Goal: Transaction & Acquisition: Purchase product/service

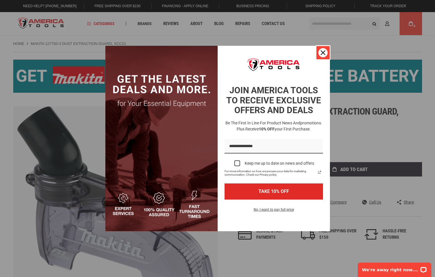
click at [322, 52] on icon "close icon" at bounding box center [323, 52] width 5 height 5
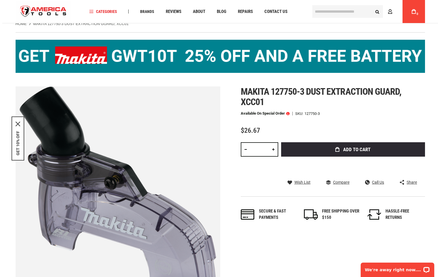
scroll to position [29, 0]
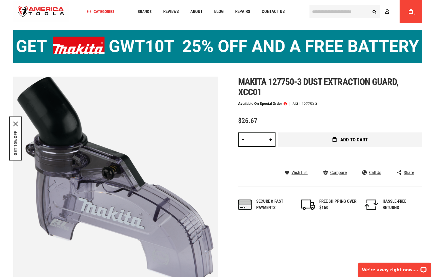
click at [325, 140] on button "Add to Cart" at bounding box center [351, 140] width 144 height 14
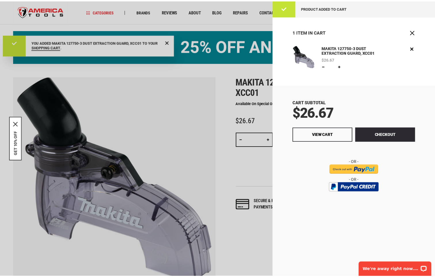
scroll to position [0, 0]
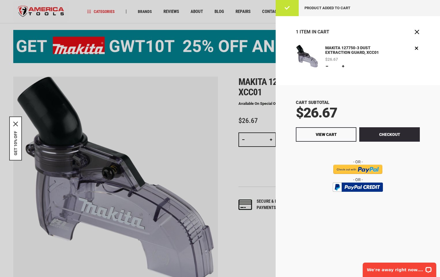
drag, startPoint x: 375, startPoint y: 218, endPoint x: 392, endPoint y: 195, distance: 29.5
click at [388, 203] on div "Cart Subtotal $26.67 Checkout View Cart" at bounding box center [358, 181] width 164 height 192
click at [417, 33] on span "Close" at bounding box center [417, 32] width 6 height 6
